Goal: Information Seeking & Learning: Learn about a topic

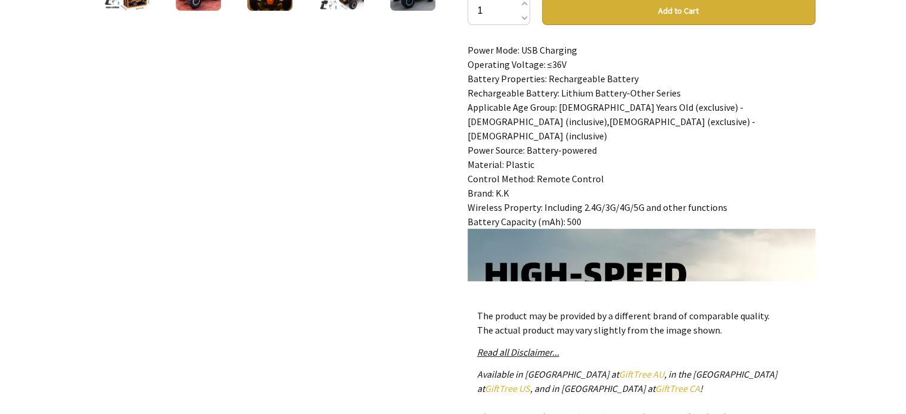
scroll to position [218, 0]
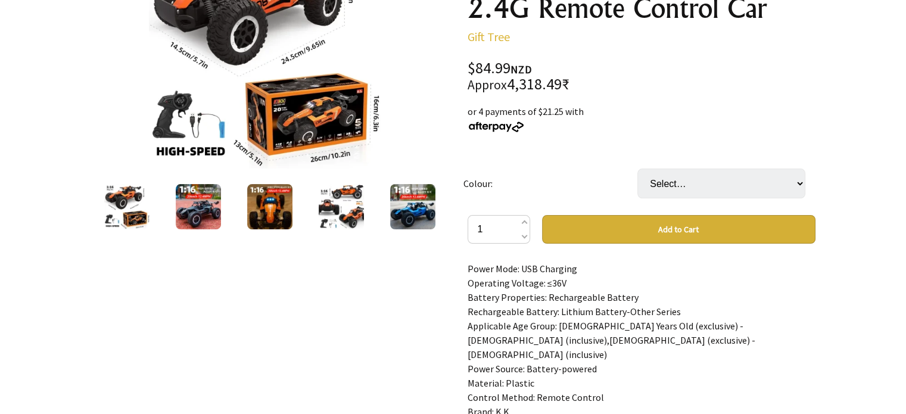
click at [217, 210] on img at bounding box center [198, 206] width 45 height 45
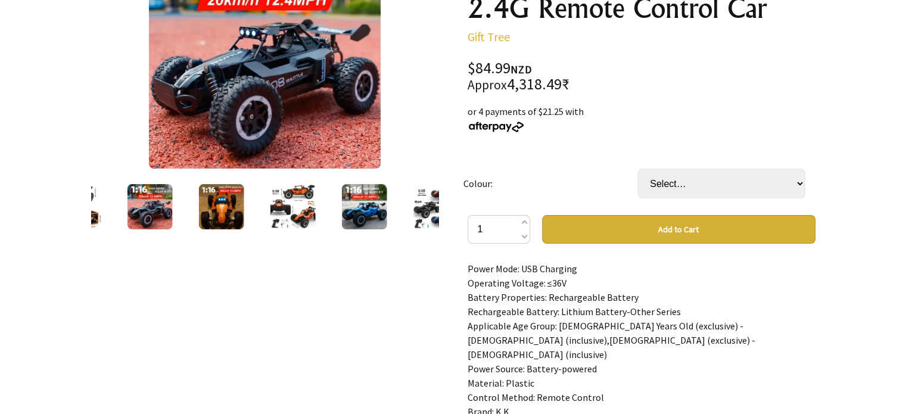
click at [210, 216] on img at bounding box center [220, 206] width 45 height 45
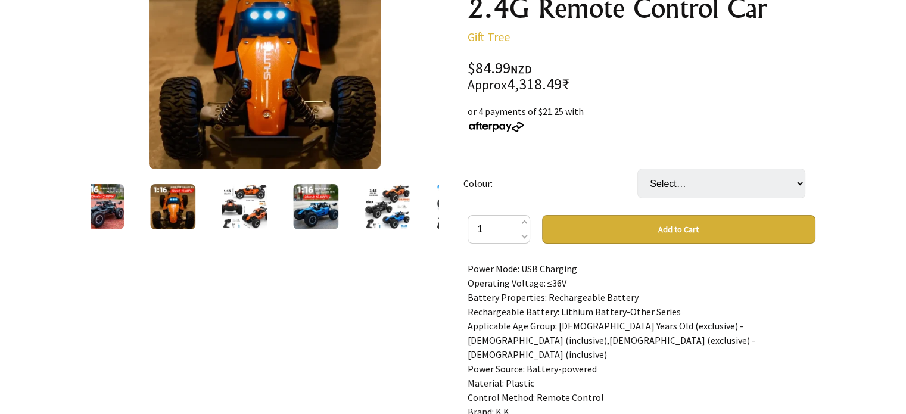
click at [245, 211] on img at bounding box center [244, 206] width 45 height 45
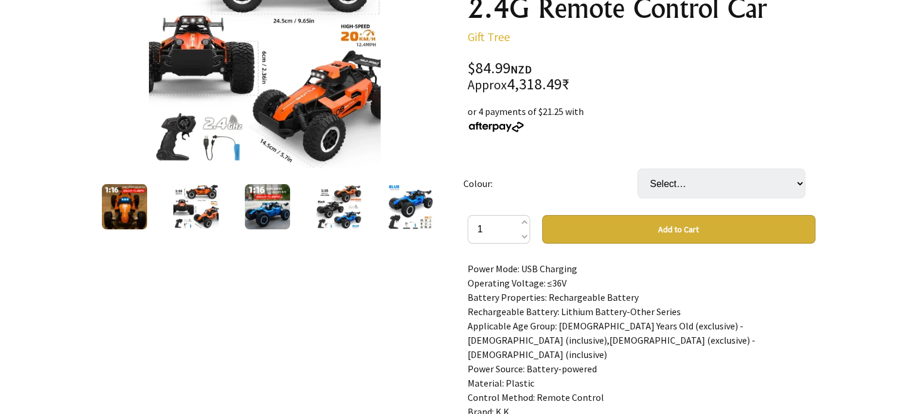
click at [285, 202] on img at bounding box center [267, 206] width 45 height 45
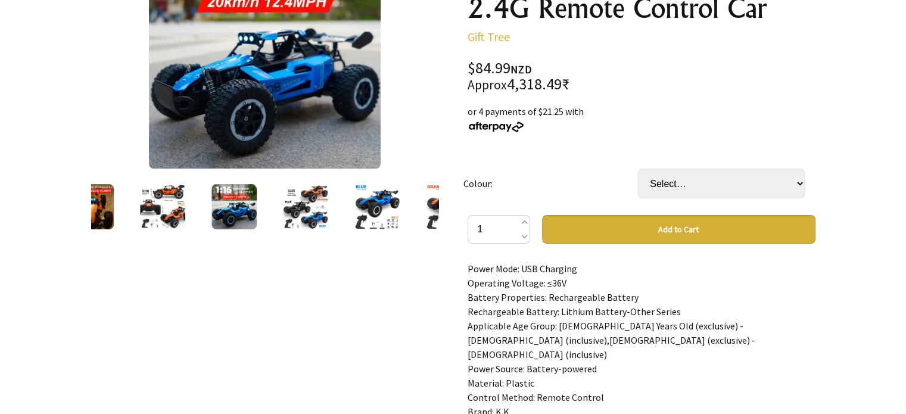
click at [312, 201] on img at bounding box center [305, 206] width 45 height 45
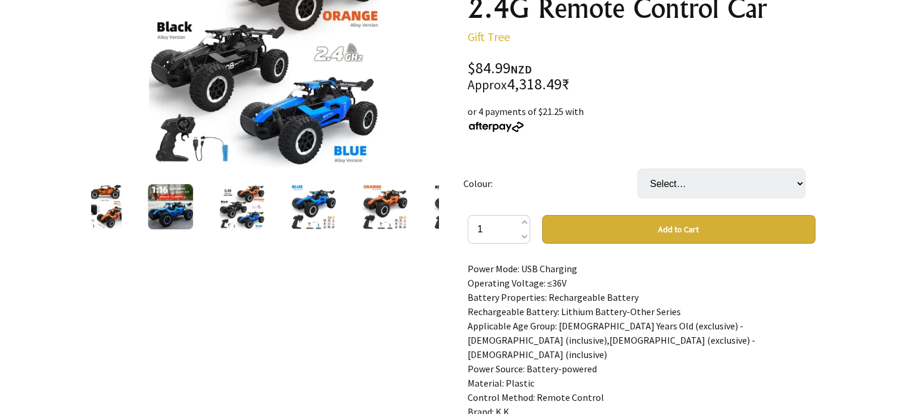
click at [305, 195] on img at bounding box center [313, 206] width 45 height 45
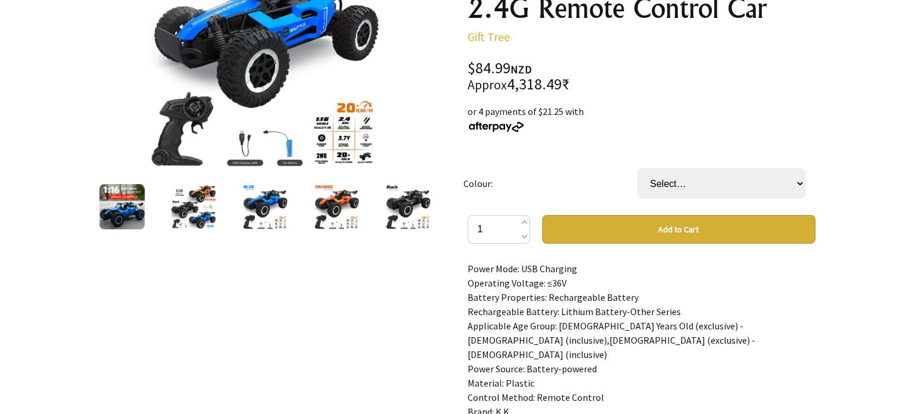
click at [317, 195] on img at bounding box center [335, 206] width 45 height 45
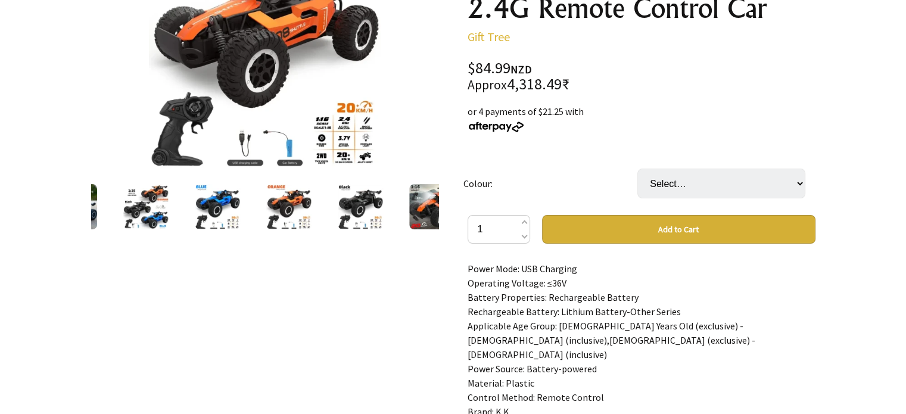
click at [360, 213] on img at bounding box center [360, 206] width 45 height 45
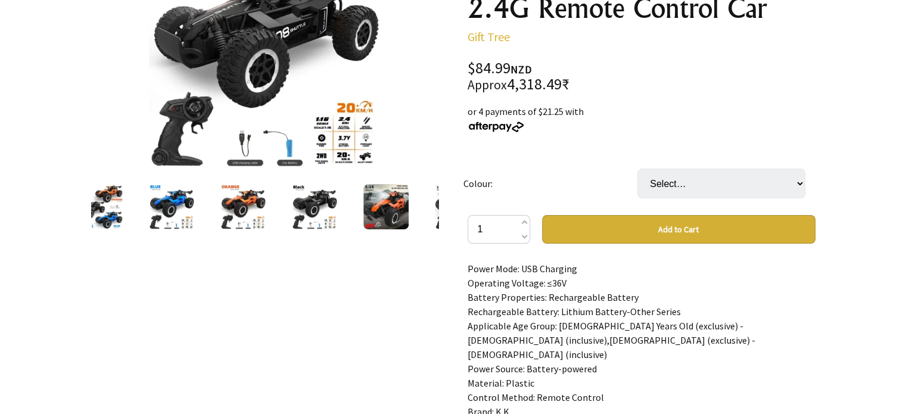
click at [388, 211] on img at bounding box center [385, 206] width 45 height 45
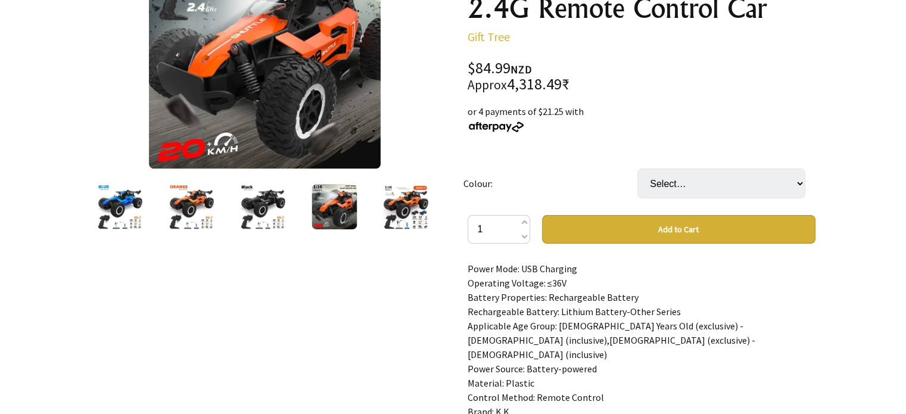
click at [388, 211] on img at bounding box center [405, 206] width 45 height 45
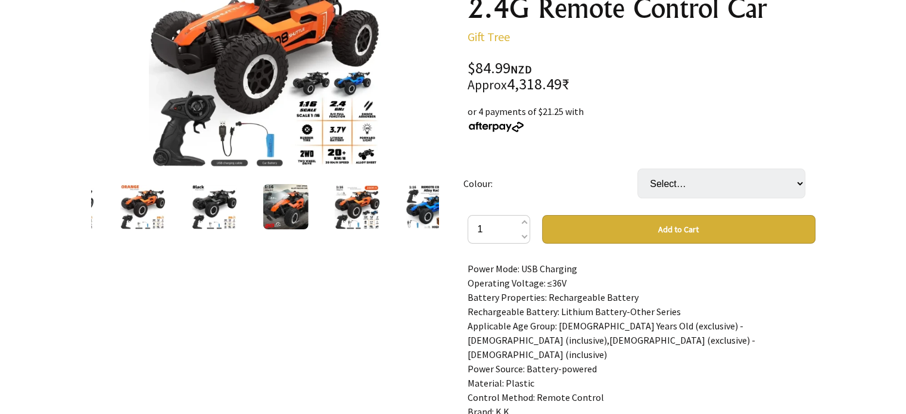
click at [443, 206] on div "11 /12" at bounding box center [265, 336] width 367 height 818
click at [272, 80] on img at bounding box center [265, 53] width 232 height 232
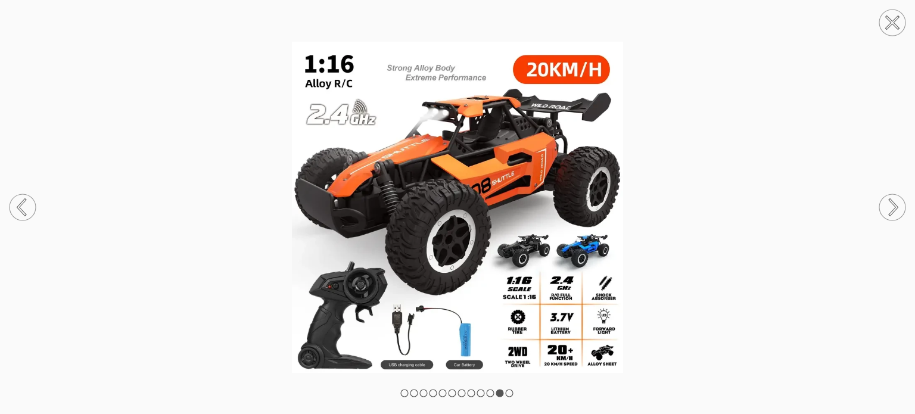
click at [402, 394] on rect at bounding box center [404, 393] width 7 height 7
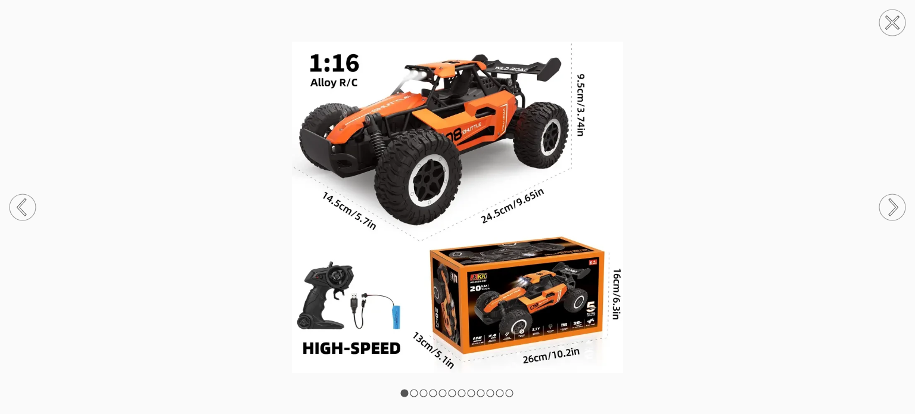
click at [887, 201] on circle at bounding box center [892, 207] width 26 height 26
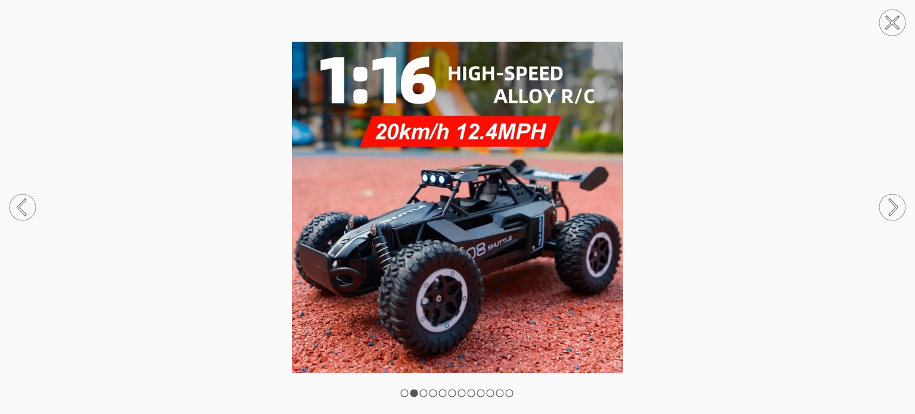
click at [13, 210] on circle at bounding box center [23, 207] width 26 height 26
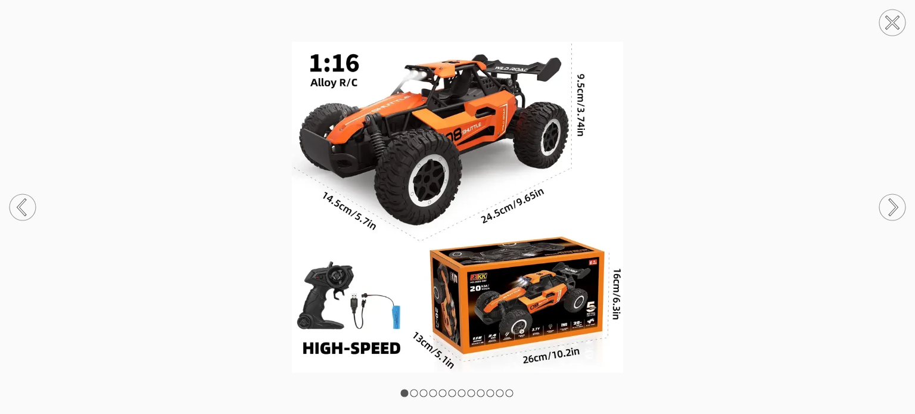
click at [885, 203] on circle at bounding box center [892, 207] width 26 height 26
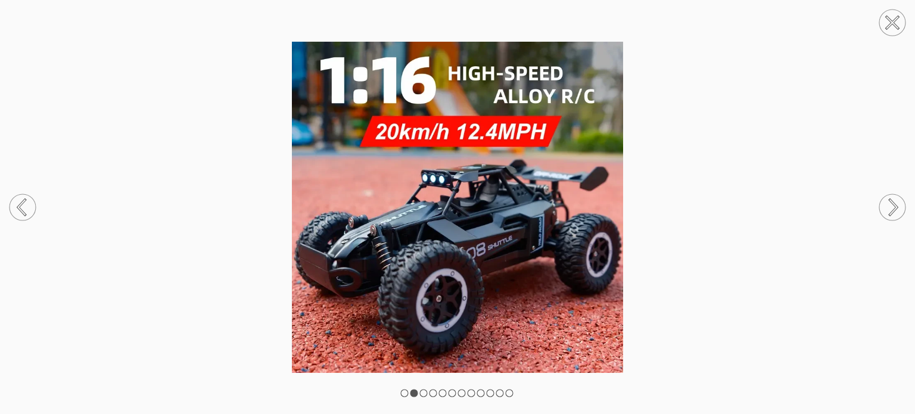
click at [30, 201] on circle at bounding box center [23, 207] width 26 height 26
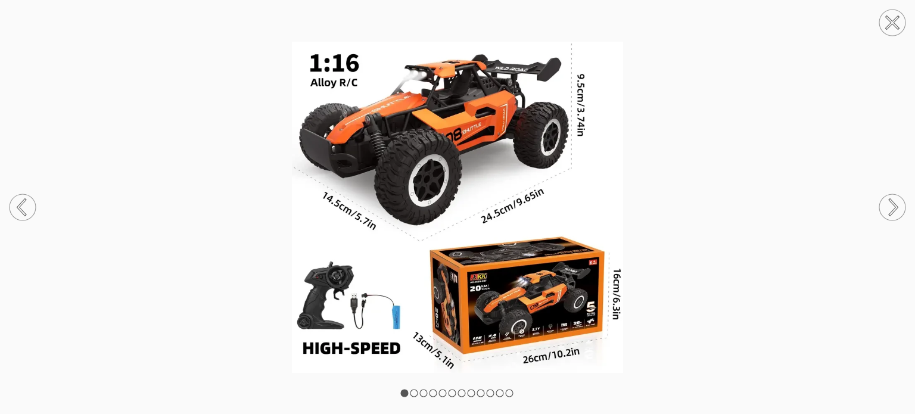
click at [901, 203] on circle at bounding box center [892, 207] width 26 height 26
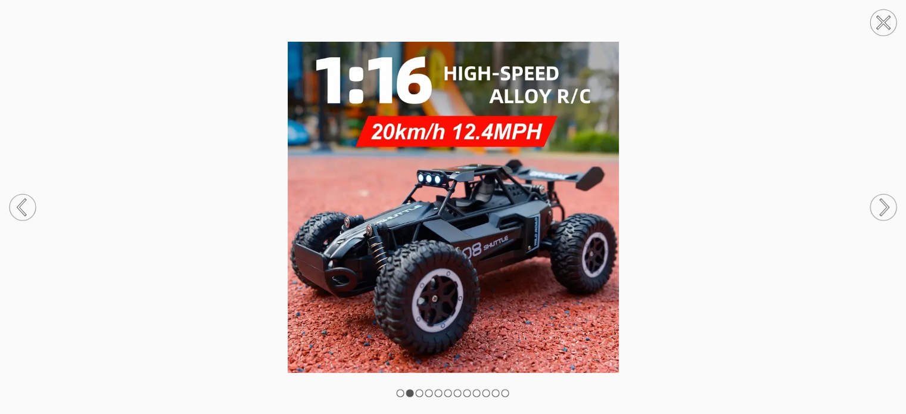
click at [887, 213] on circle at bounding box center [883, 207] width 26 height 26
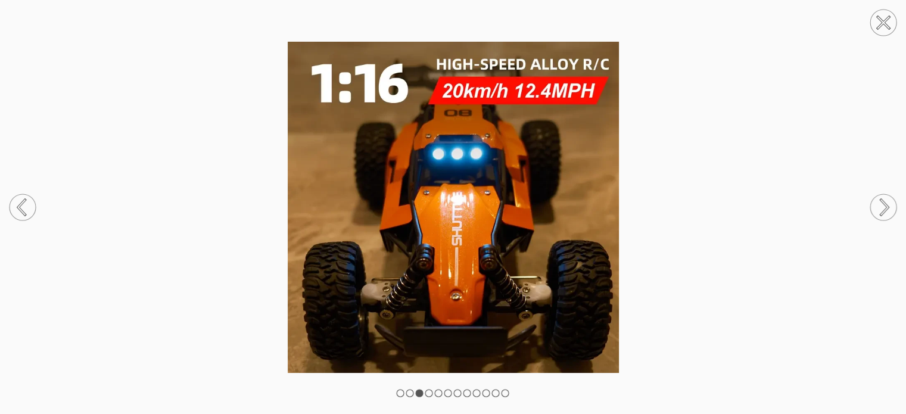
click at [886, 218] on circle at bounding box center [883, 207] width 26 height 26
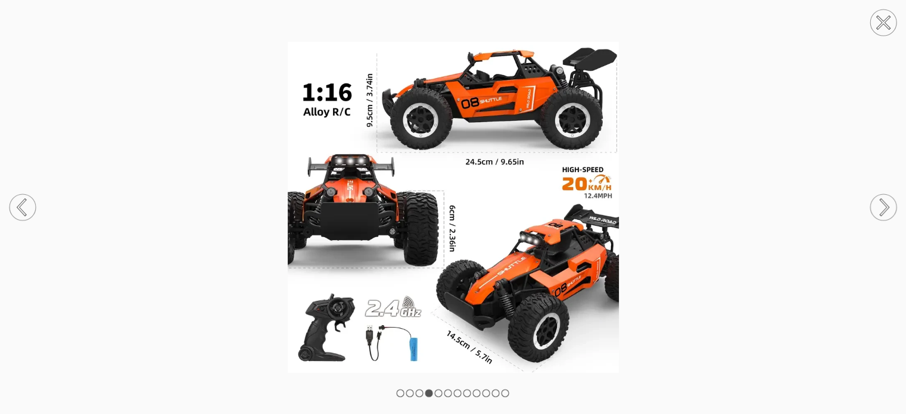
click at [884, 200] on circle at bounding box center [883, 207] width 26 height 26
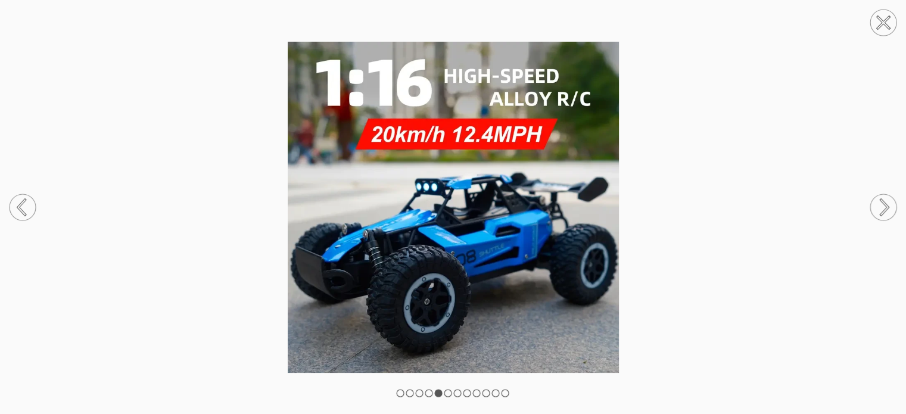
click at [887, 214] on circle at bounding box center [883, 207] width 26 height 26
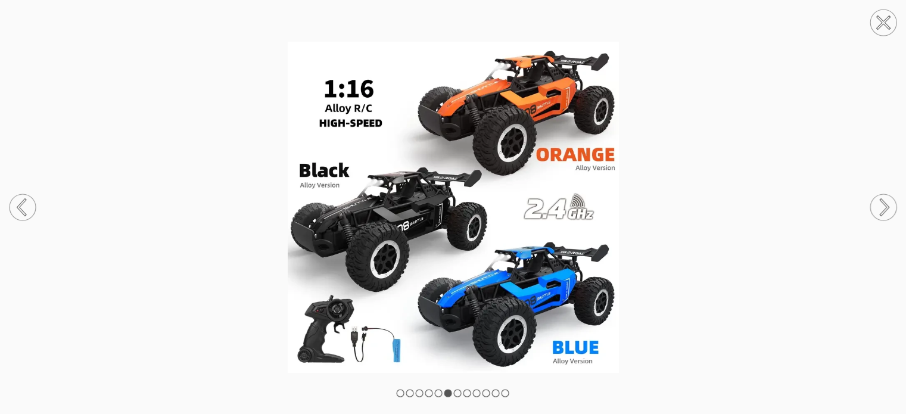
click at [893, 203] on circle at bounding box center [883, 207] width 26 height 26
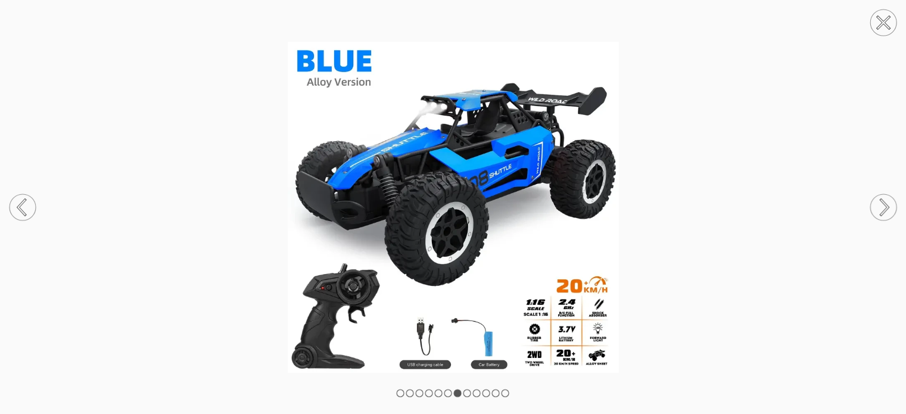
click at [900, 216] on icon at bounding box center [883, 207] width 45 height 63
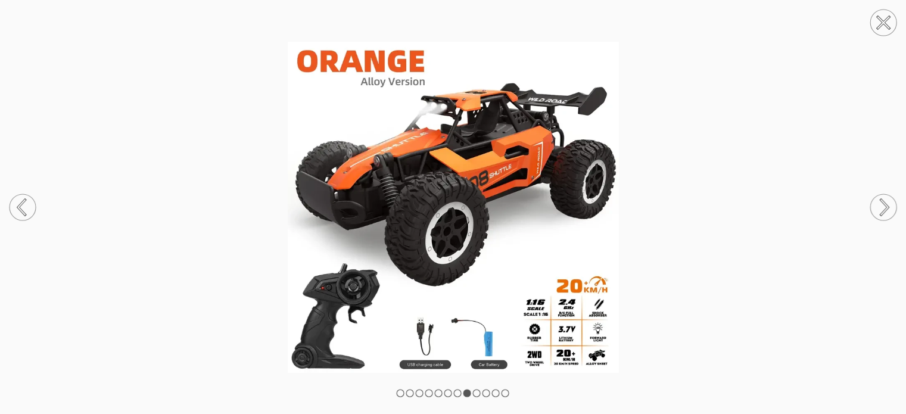
click at [884, 208] on circle at bounding box center [883, 207] width 26 height 26
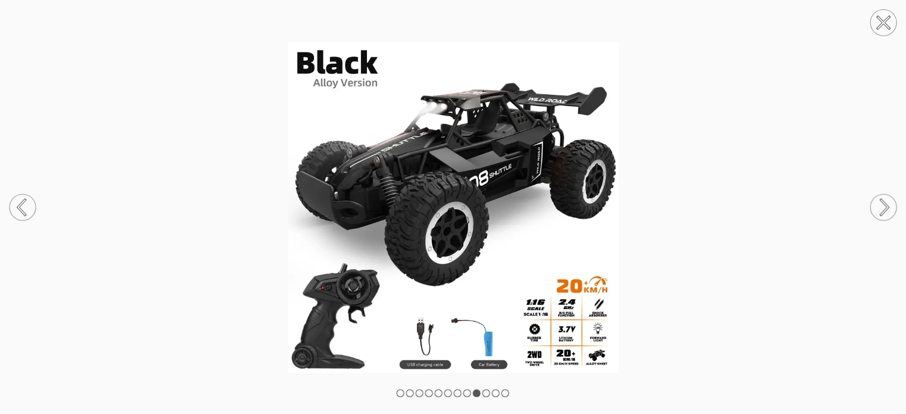
click at [886, 210] on icon at bounding box center [883, 207] width 45 height 63
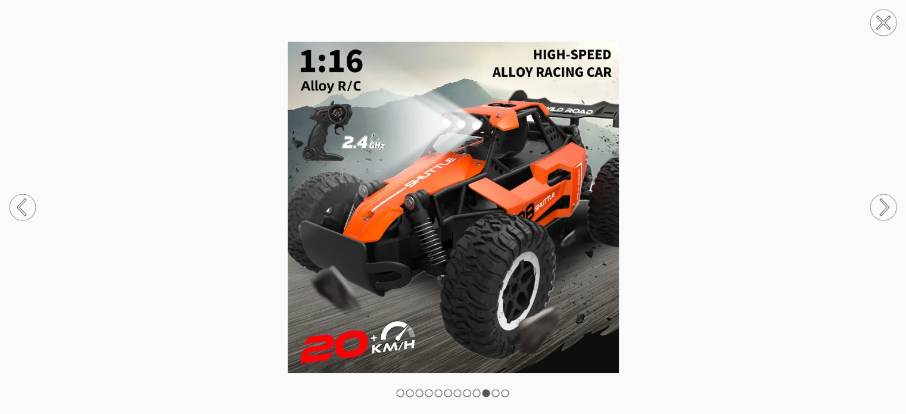
click at [887, 202] on circle at bounding box center [883, 207] width 26 height 26
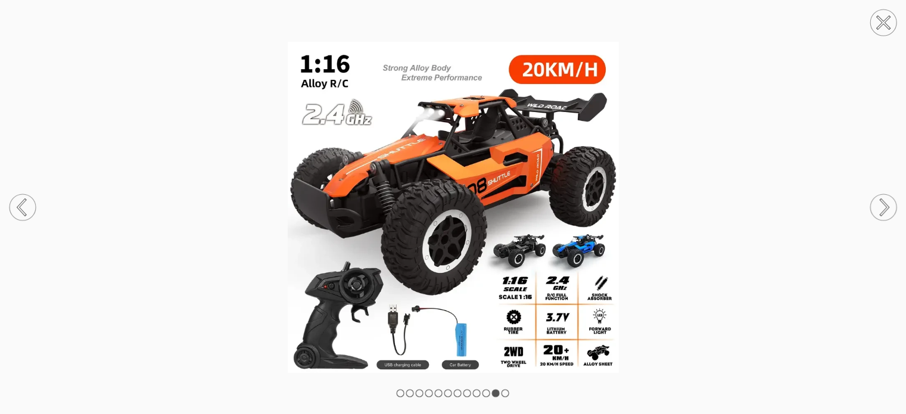
click at [879, 206] on circle at bounding box center [883, 207] width 26 height 26
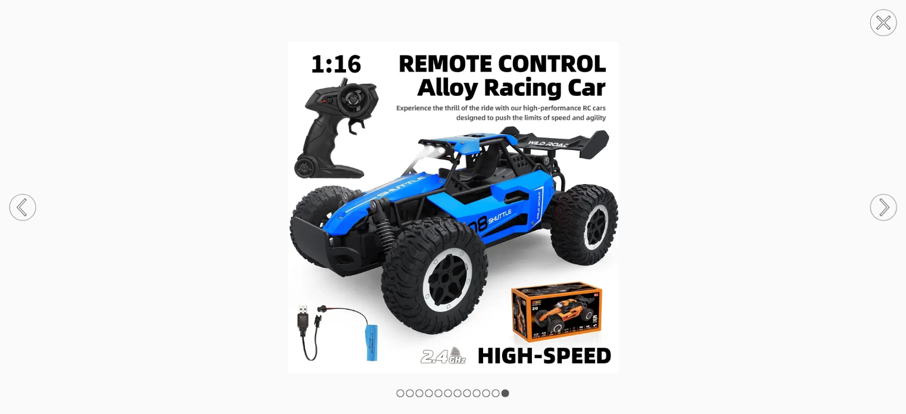
click at [886, 20] on icon at bounding box center [884, 23] width 12 height 12
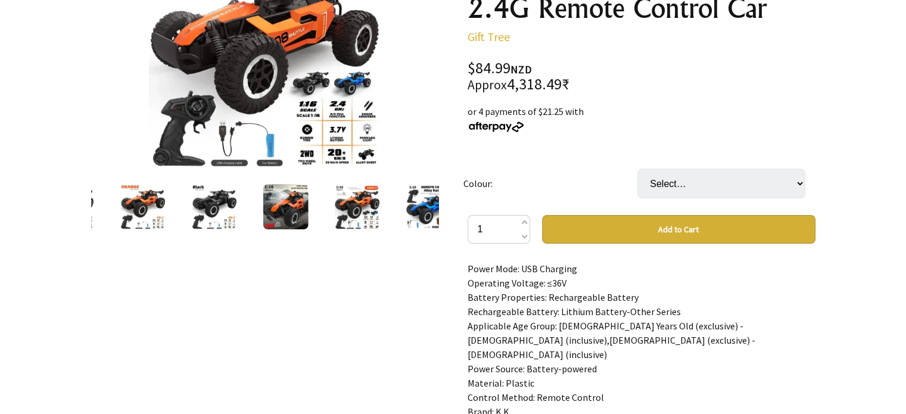
scroll to position [0, 0]
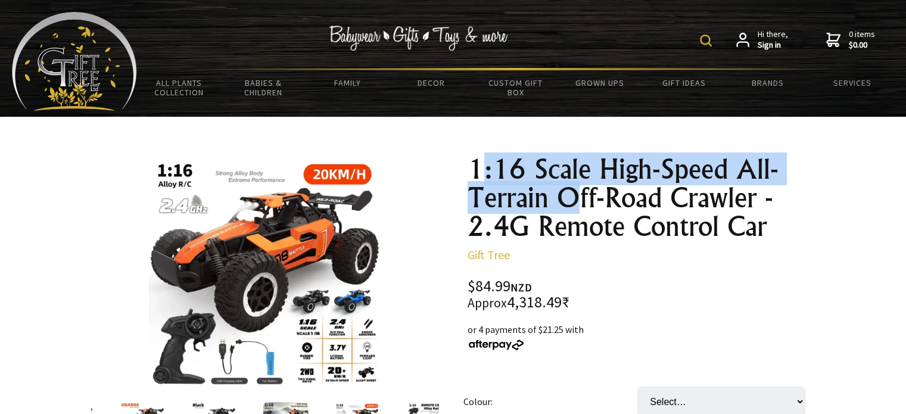
drag, startPoint x: 479, startPoint y: 171, endPoint x: 568, endPoint y: 191, distance: 91.1
click at [568, 191] on h1 "1:16 Scale High-Speed All-Terrain Off-Road Crawler - 2.4G Remote Control Car" at bounding box center [642, 198] width 348 height 86
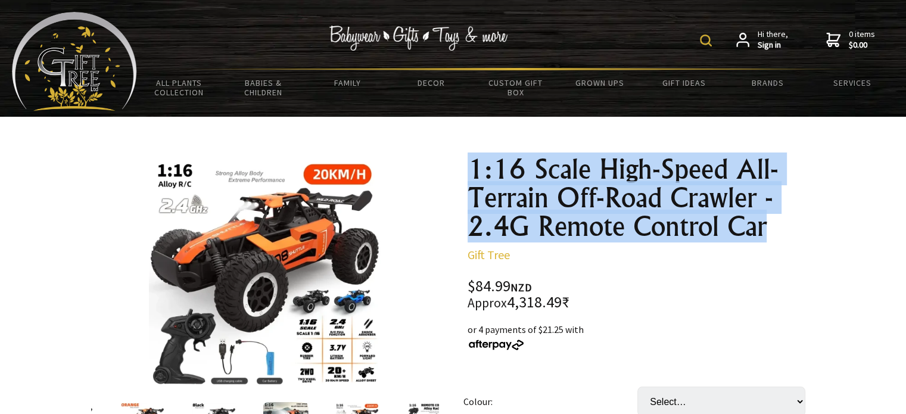
copy h1 "1:16 Scale High-Speed All-Terrain Off-Road Crawler - 2.4G Remote Control Car"
drag, startPoint x: 469, startPoint y: 157, endPoint x: 784, endPoint y: 230, distance: 323.0
click at [784, 230] on h1 "1:16 Scale High-Speed All-Terrain Off-Road Crawler - 2.4G Remote Control Car" at bounding box center [642, 198] width 348 height 86
copy h1 "1:16 Scale High-Speed All-Terrain Off-Road Crawler - 2.4G Remote Control Car"
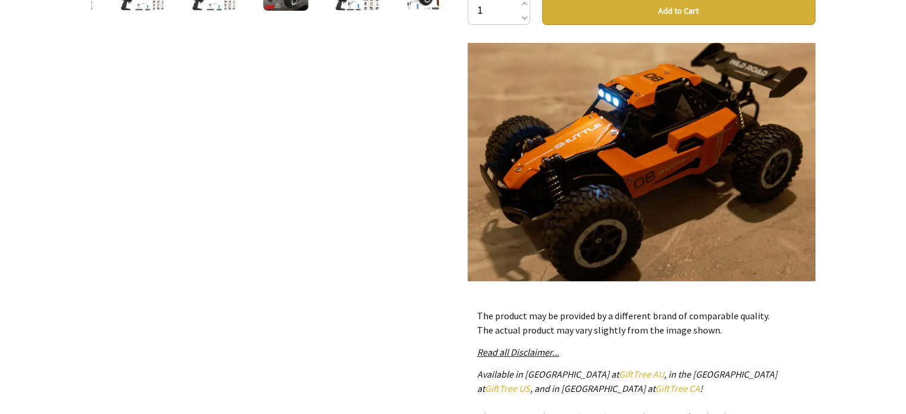
scroll to position [8083, 0]
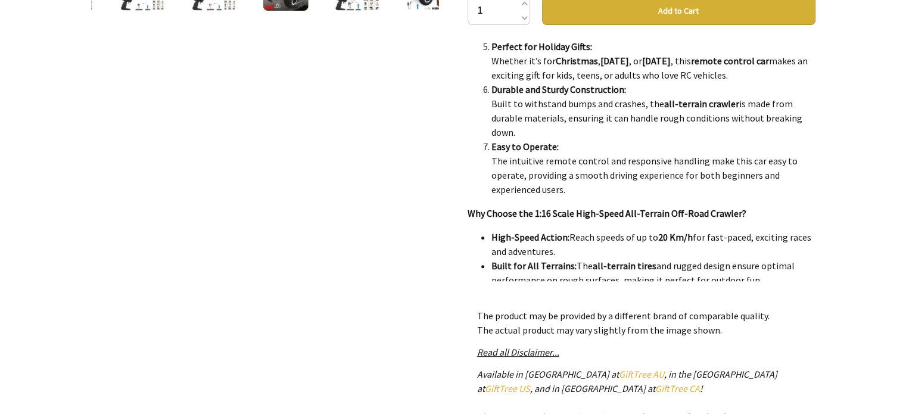
copy p "Order Your High-Speed Off-Road Crawler [DATE]! Get ready for thrilling off-road…"
drag, startPoint x: 469, startPoint y: 235, endPoint x: 807, endPoint y: 259, distance: 338.6
click at [807, 259] on div "Power Mode: USB Charging Operating Voltage: ≤36V Battery Properties: Rechargeab…" at bounding box center [642, 162] width 348 height 238
copy p "Perfect for Off-Road Adventures and Holiday Gifting: Whether you’re racing in t…"
drag, startPoint x: 466, startPoint y: 157, endPoint x: 518, endPoint y: 217, distance: 79.9
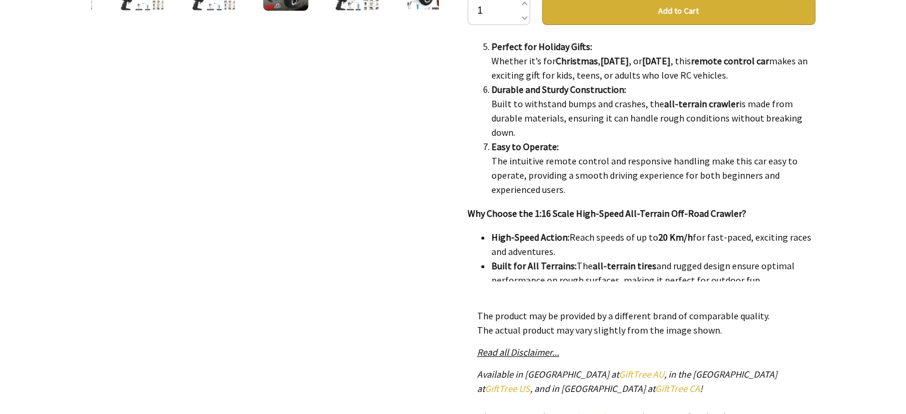
click at [518, 217] on div "1:16 Scale High-Speed All-Terrain Off-Road Crawler - 2.4G Remote Control Car Gi…" at bounding box center [641, 118] width 367 height 818
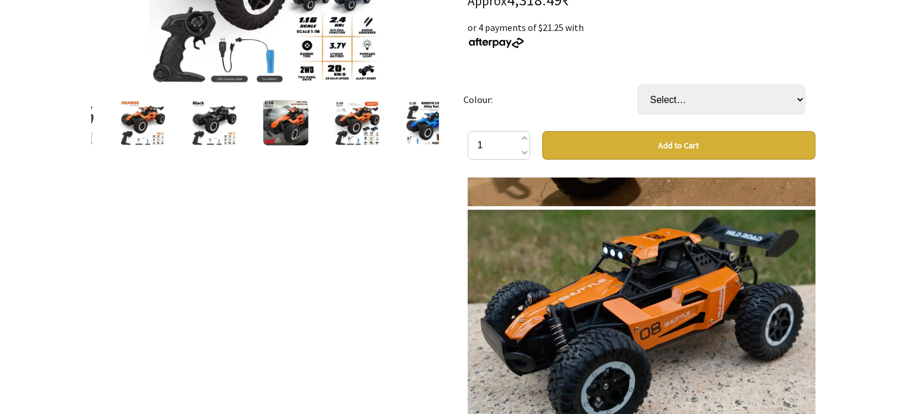
scroll to position [7647, 0]
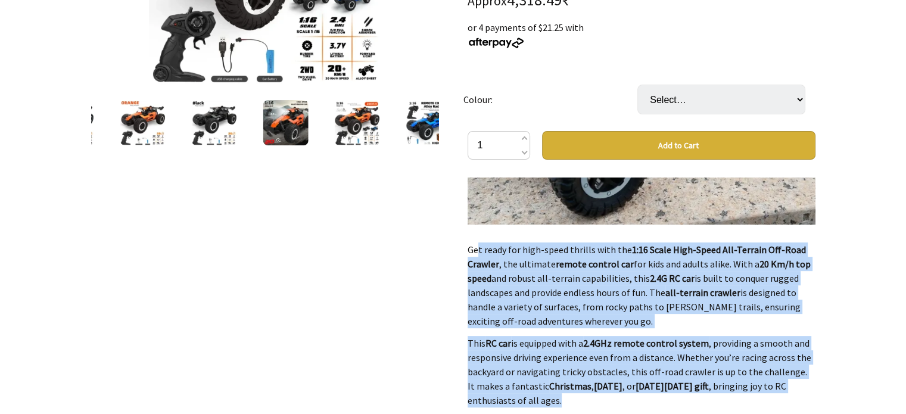
copy div "Get ready for high-speed thrills with the 1:16 Scale High-Speed All-Terrain Off…"
drag, startPoint x: 467, startPoint y: 262, endPoint x: 693, endPoint y: 192, distance: 237.1
click at [693, 192] on div "Power Mode: USB Charging Operating Voltage: ≤36V Battery Properties: Rechargeab…" at bounding box center [642, 297] width 348 height 238
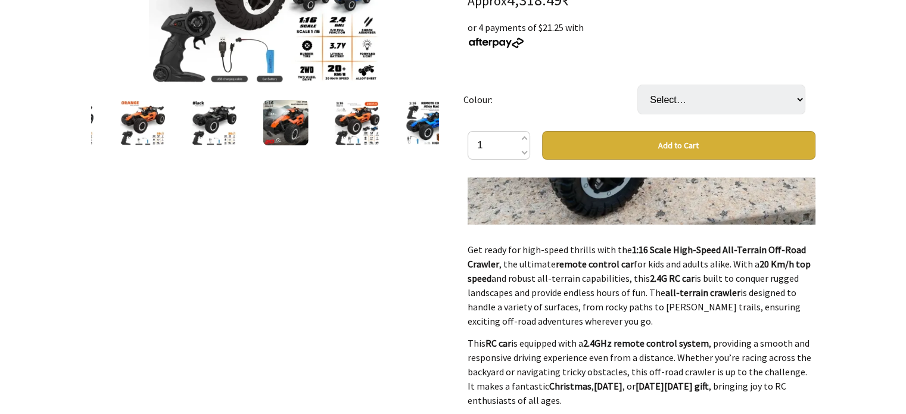
drag, startPoint x: 491, startPoint y: 242, endPoint x: 481, endPoint y: 236, distance: 12.1
drag, startPoint x: 481, startPoint y: 240, endPoint x: 498, endPoint y: 248, distance: 18.9
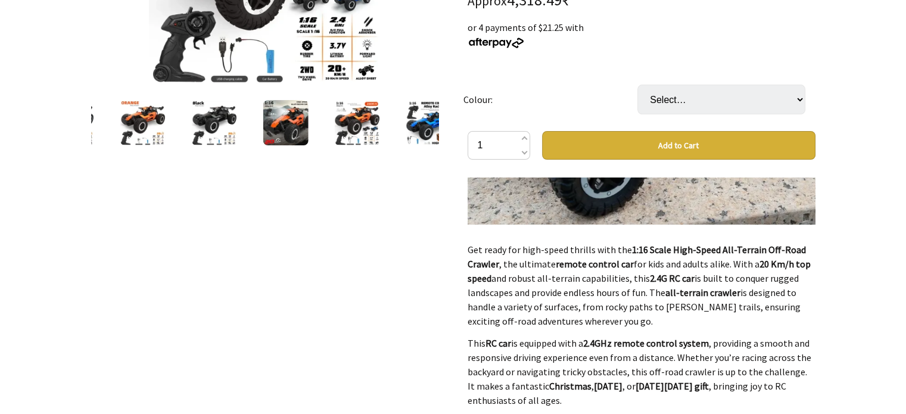
scroll to position [7865, 0]
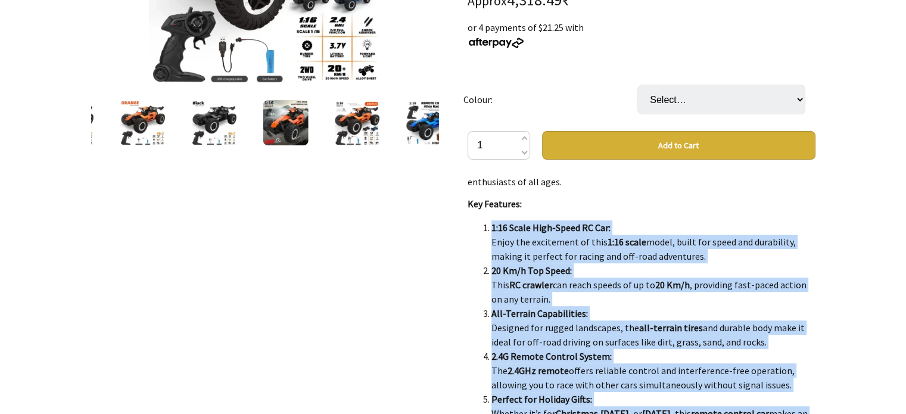
copy ol "9:43 Lorem Ipsu-Dolor SI Ame: Conse adi elitseddoe te inci 7:18 utlab etdol, ma…"
drag, startPoint x: 480, startPoint y: 241, endPoint x: 591, endPoint y: 338, distance: 147.4
click at [591, 338] on ol "1:16 Scale High-Speed RC Car: Enjoy the excitement of this 1:16 scale model, bu…" at bounding box center [642, 384] width 348 height 329
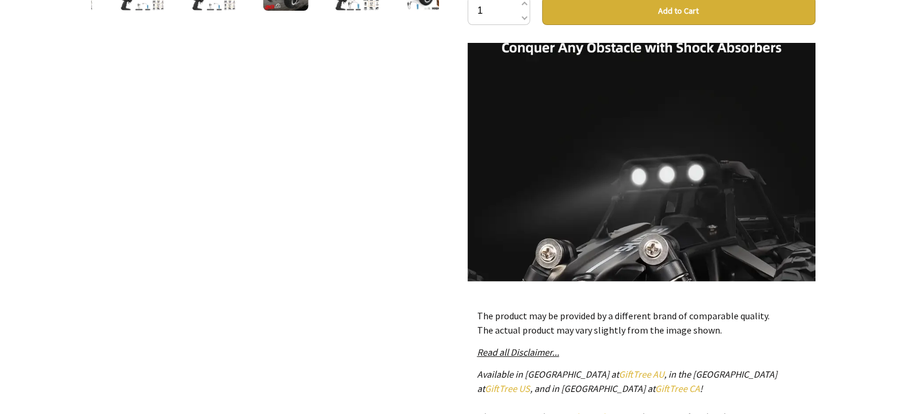
scroll to position [2841, 0]
